Goal: Task Accomplishment & Management: Complete application form

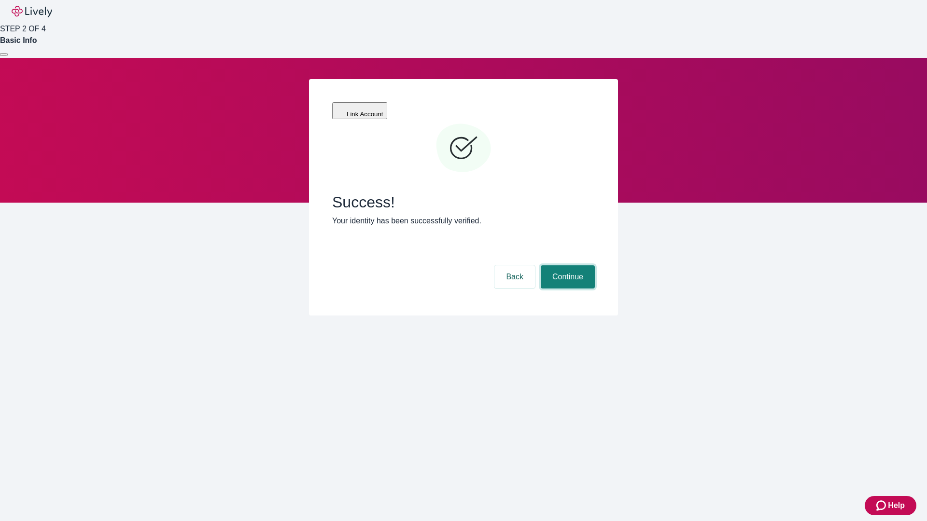
click at [566, 265] on button "Continue" at bounding box center [567, 276] width 54 height 23
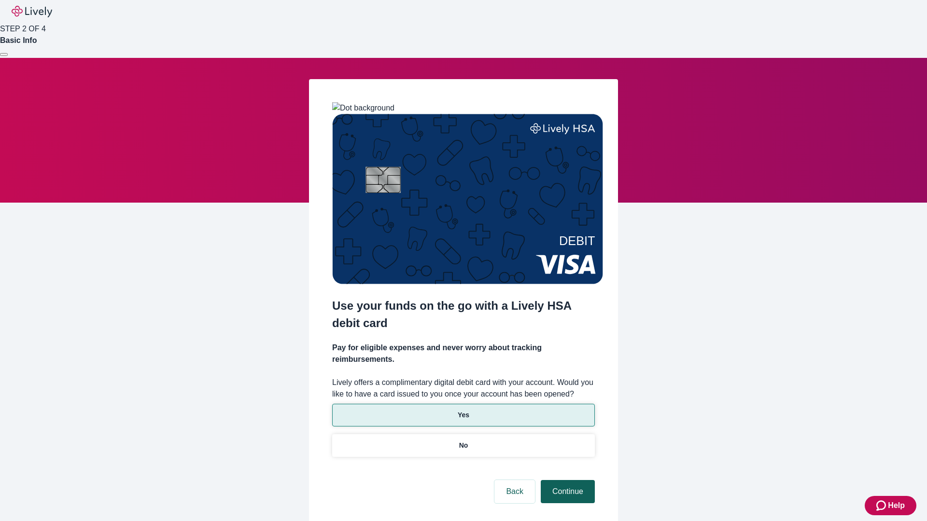
click at [463, 441] on p "No" at bounding box center [463, 446] width 9 height 10
click at [566, 480] on button "Continue" at bounding box center [567, 491] width 54 height 23
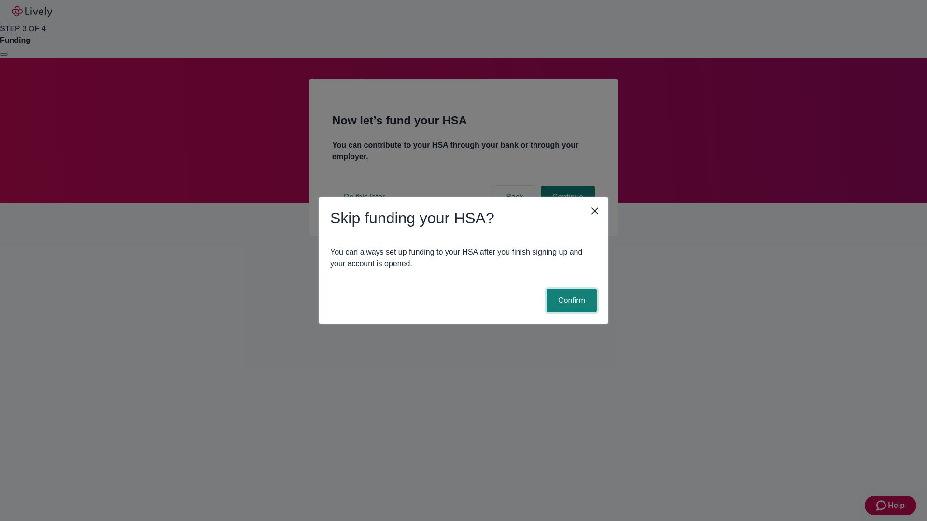
click at [570, 301] on button "Confirm" at bounding box center [571, 300] width 50 height 23
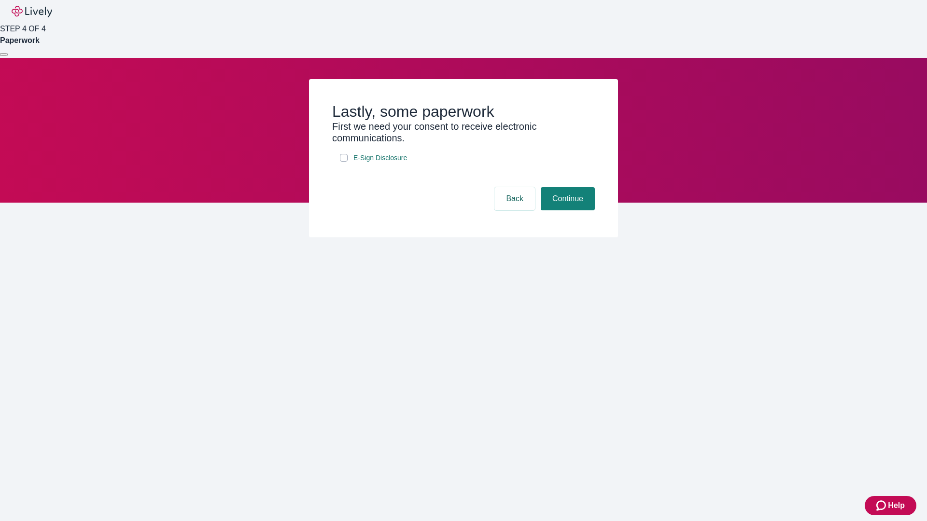
click at [344, 162] on input "E-Sign Disclosure" at bounding box center [344, 158] width 8 height 8
checkbox input "true"
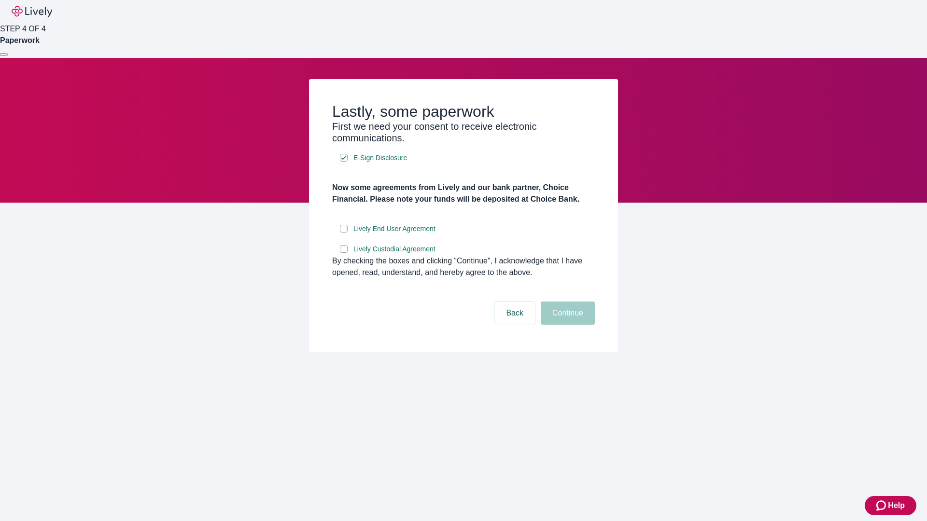
click at [344, 233] on input "Lively End User Agreement" at bounding box center [344, 229] width 8 height 8
checkbox input "true"
click at [344, 253] on input "Lively Custodial Agreement" at bounding box center [344, 249] width 8 height 8
checkbox input "true"
click at [566, 325] on button "Continue" at bounding box center [567, 313] width 54 height 23
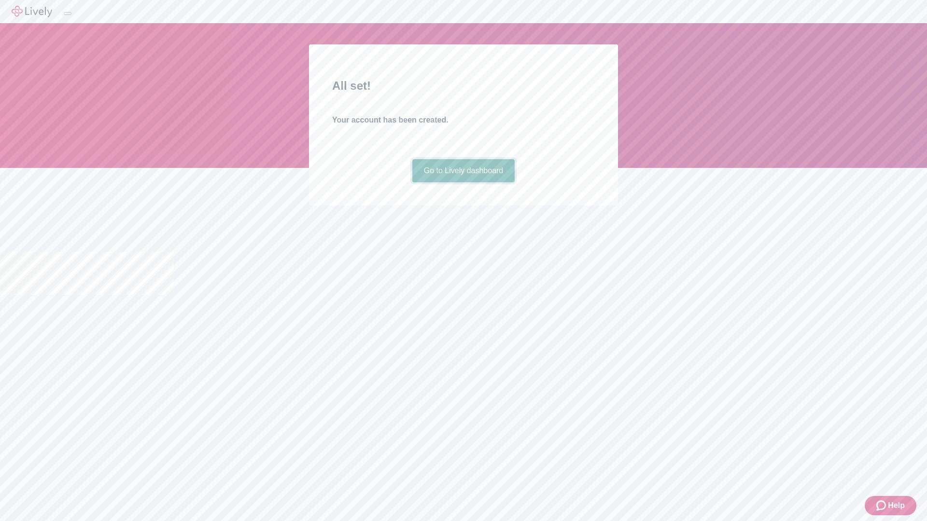
click at [463, 182] on link "Go to Lively dashboard" at bounding box center [463, 170] width 103 height 23
